Goal: Information Seeking & Learning: Learn about a topic

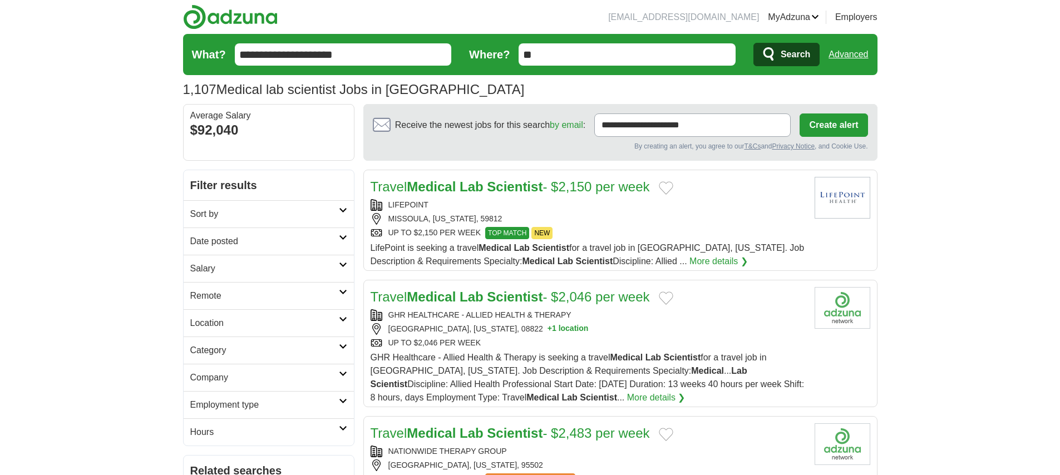
click at [568, 57] on input "**" at bounding box center [627, 54] width 217 height 22
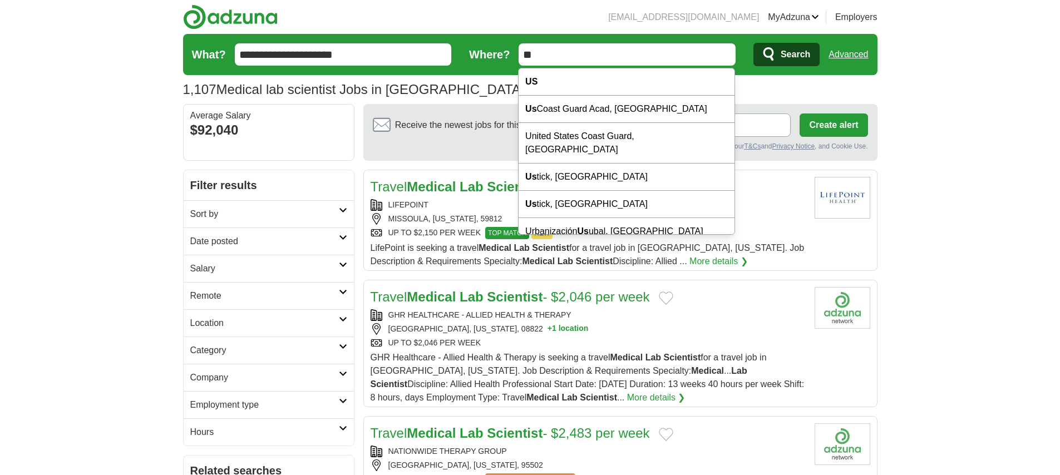
type input "*"
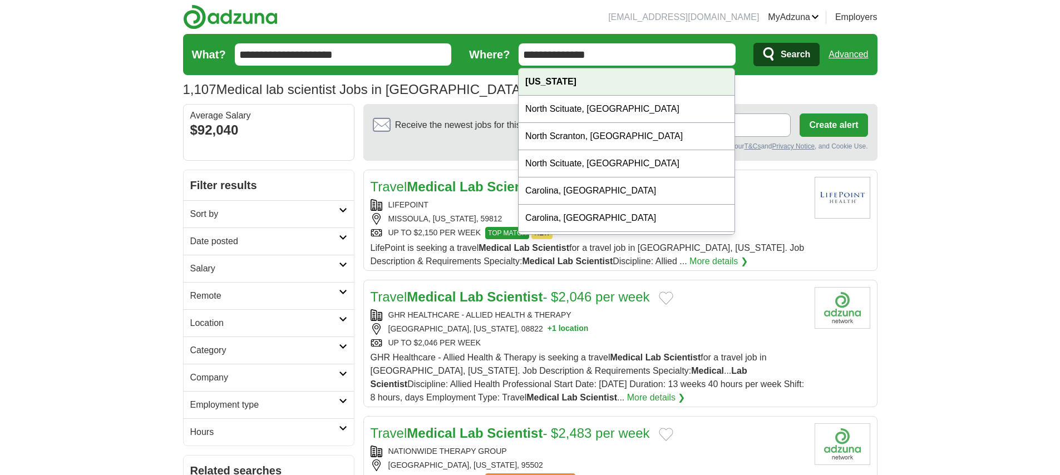
click at [575, 81] on strong "[US_STATE]" at bounding box center [551, 81] width 51 height 9
type input "**********"
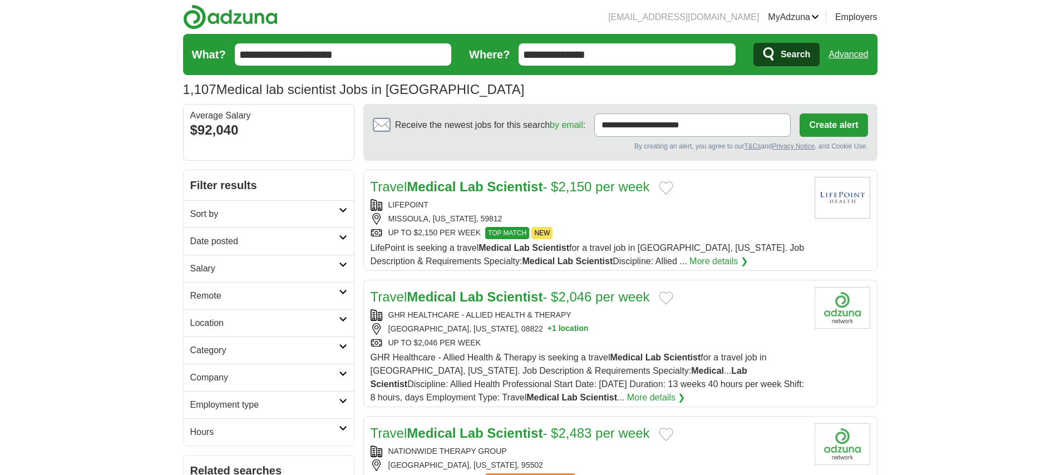
click at [801, 52] on span "Search" at bounding box center [796, 54] width 30 height 22
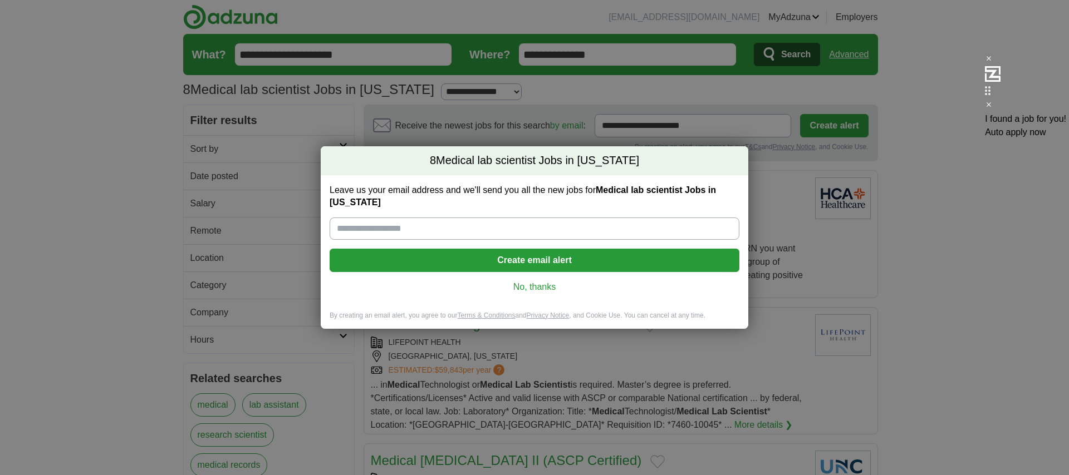
click at [553, 292] on link "No, thanks" at bounding box center [534, 287] width 392 height 12
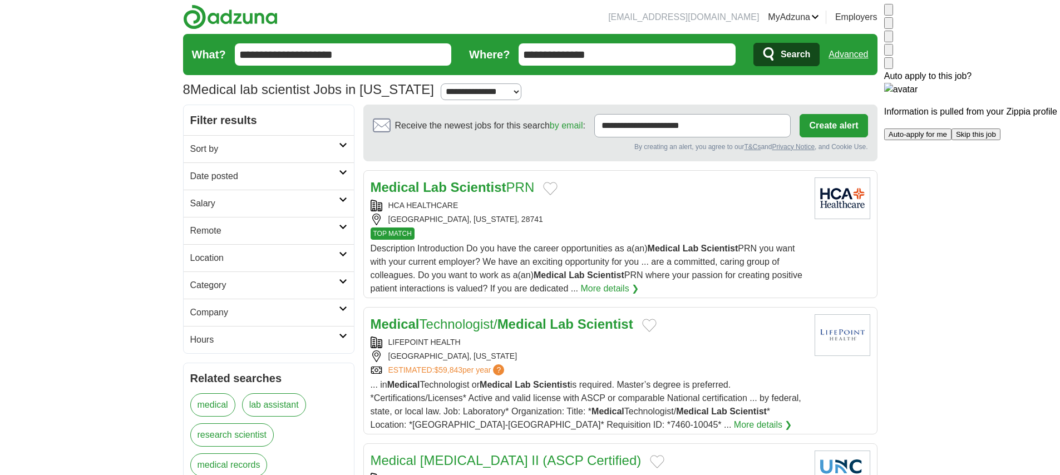
click at [920, 140] on button "Auto-apply for me" at bounding box center [918, 135] width 67 height 12
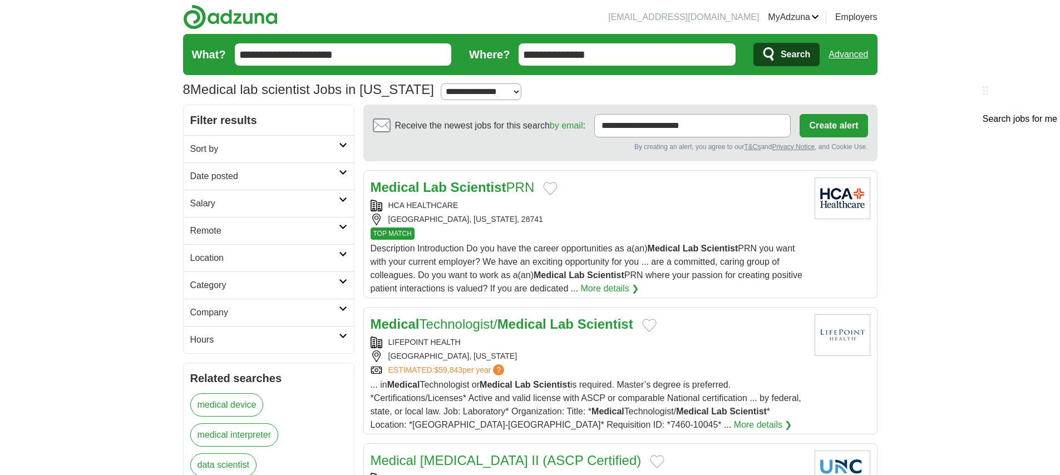
click at [983, 114] on span "Search jobs for me" at bounding box center [1020, 118] width 75 height 9
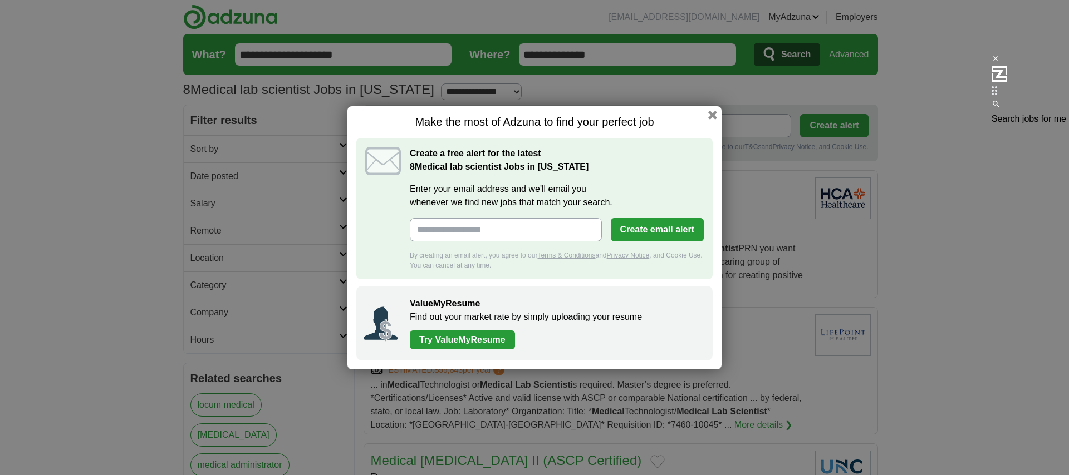
click at [707, 115] on h1 "Make the most of Adzuna to find your perfect job" at bounding box center [534, 122] width 356 height 14
click at [716, 116] on button "button" at bounding box center [712, 115] width 12 height 12
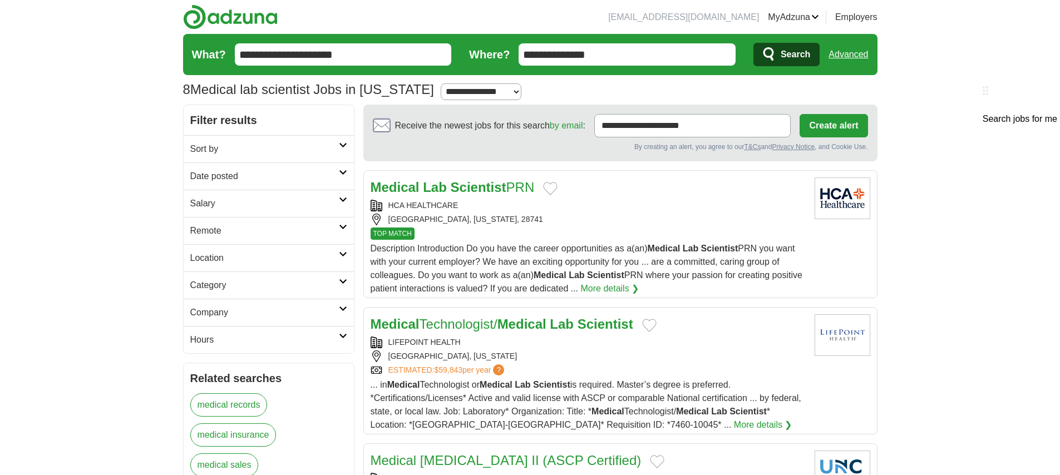
click at [640, 237] on div "TOP MATCH" at bounding box center [588, 234] width 435 height 12
click at [259, 172] on h2 "Date posted" at bounding box center [264, 176] width 149 height 13
click at [1045, 69] on div at bounding box center [1020, 69] width 75 height 33
